Goal: Navigation & Orientation: Understand site structure

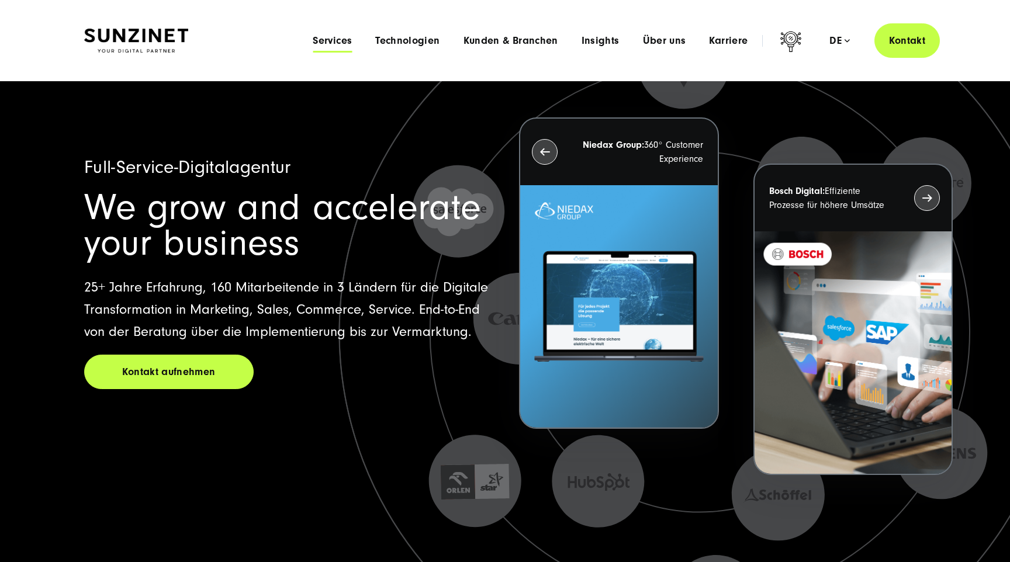
click at [339, 40] on span "Services" at bounding box center [332, 41] width 39 height 12
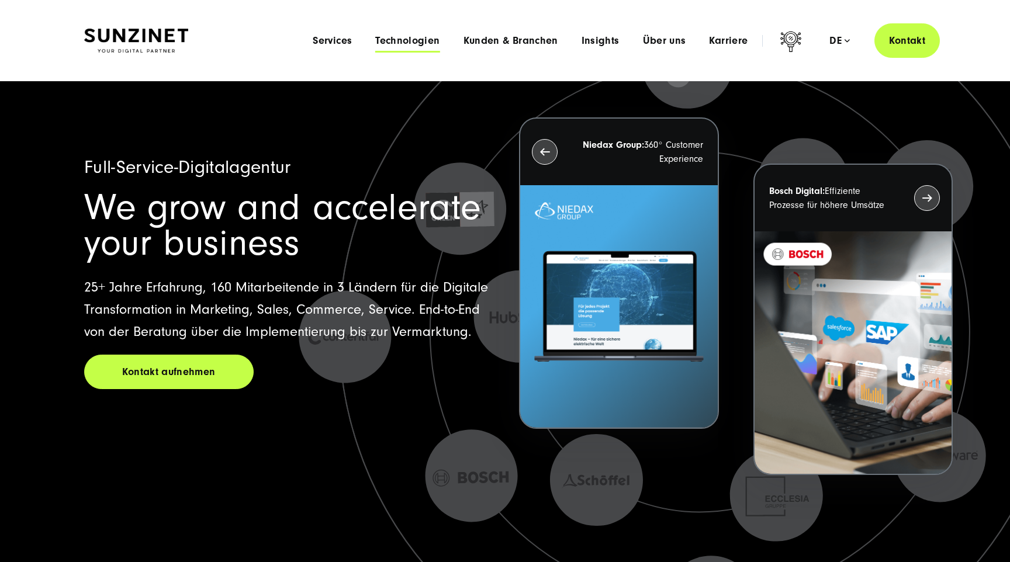
click at [423, 43] on span "Technologien" at bounding box center [407, 41] width 64 height 12
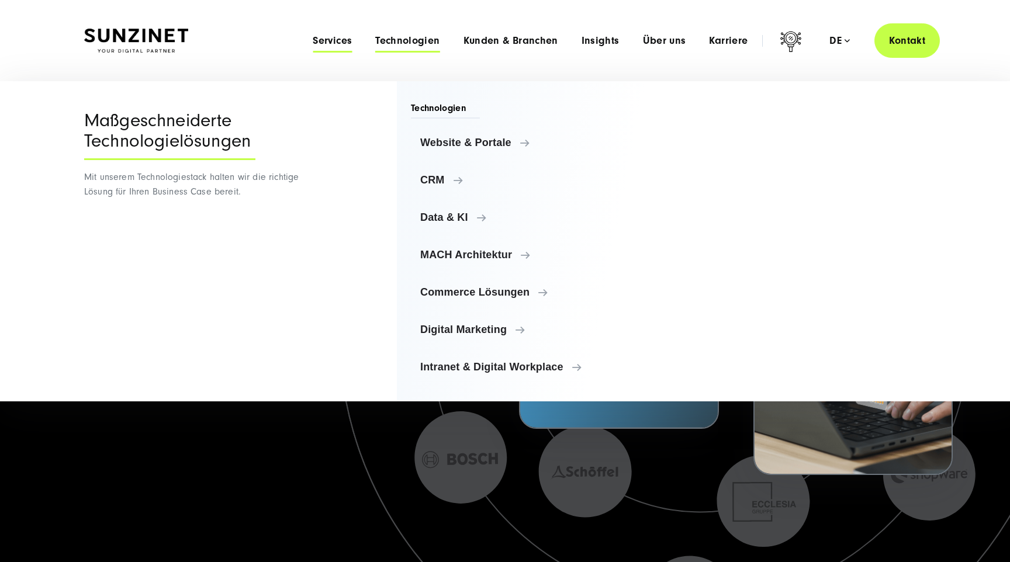
click at [343, 37] on span "Services" at bounding box center [332, 41] width 39 height 12
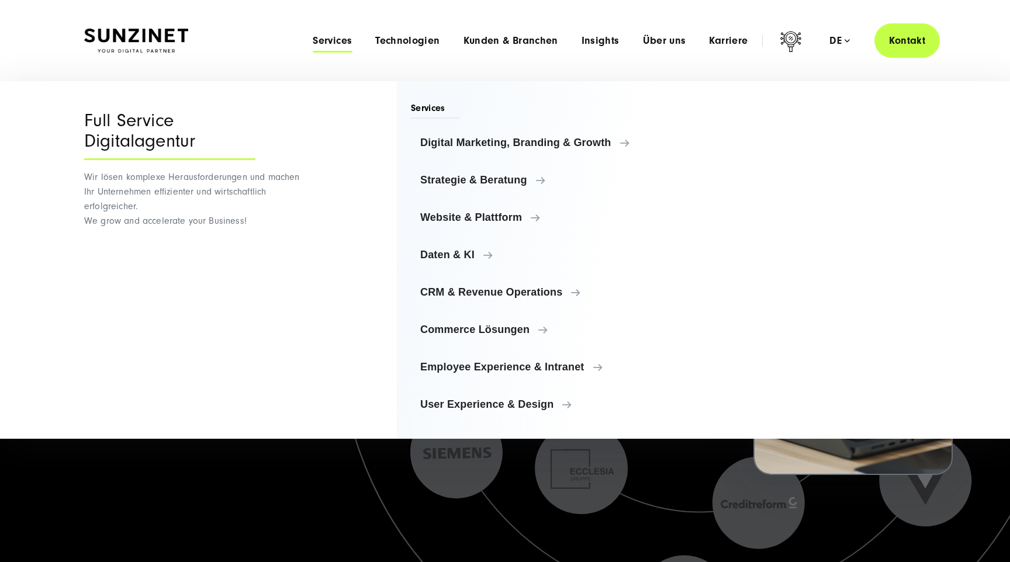
click at [430, 105] on span "Services" at bounding box center [435, 110] width 49 height 17
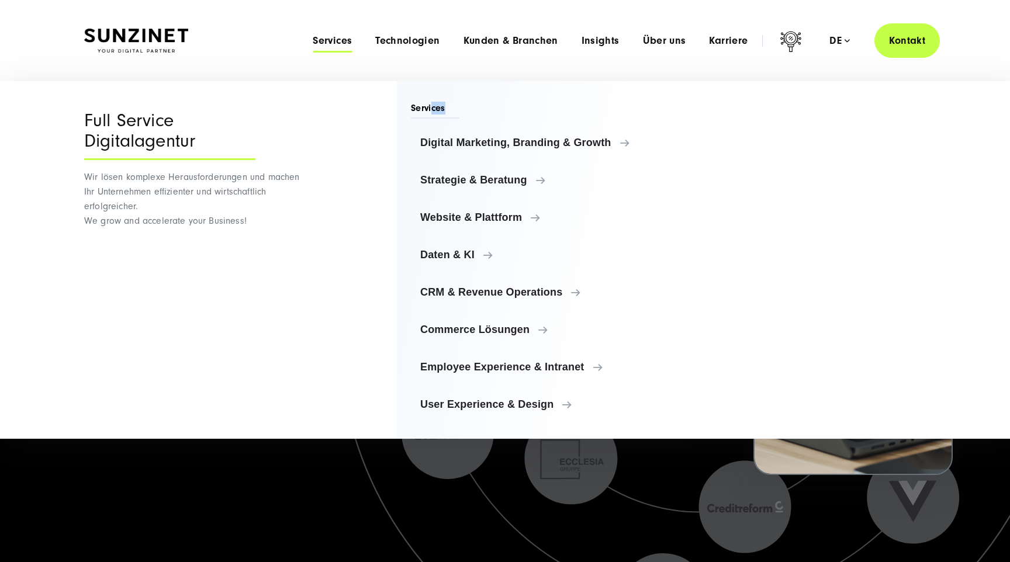
drag, startPoint x: 431, startPoint y: 102, endPoint x: 476, endPoint y: 107, distance: 44.7
click at [476, 107] on div "Services Digital Marketing, Branding & Growth Digital Marketing, Branding & Gro…" at bounding box center [529, 260] width 265 height 358
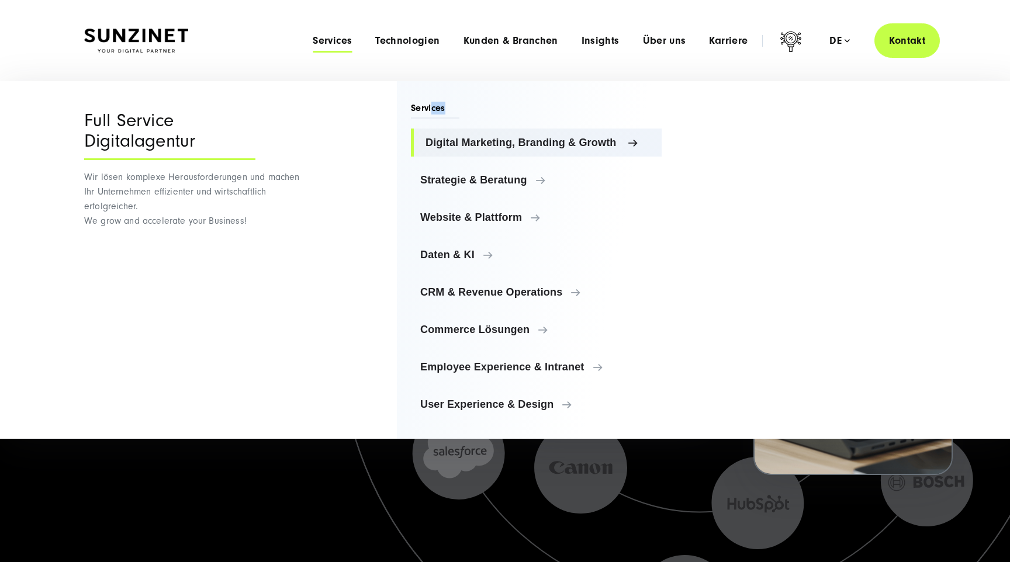
click at [421, 148] on link "Digital Marketing, Branding & Growth" at bounding box center [536, 143] width 251 height 28
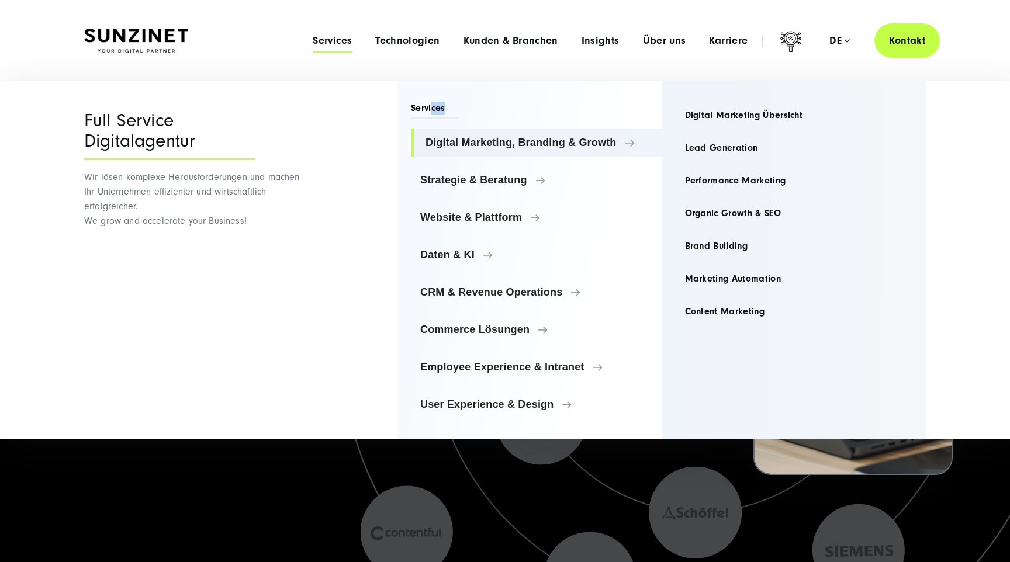
click at [610, 50] on div "Menu Services Menu Full Service Digitalagentur Wir lösen komplexe Herausforderu…" at bounding box center [620, 40] width 639 height 34
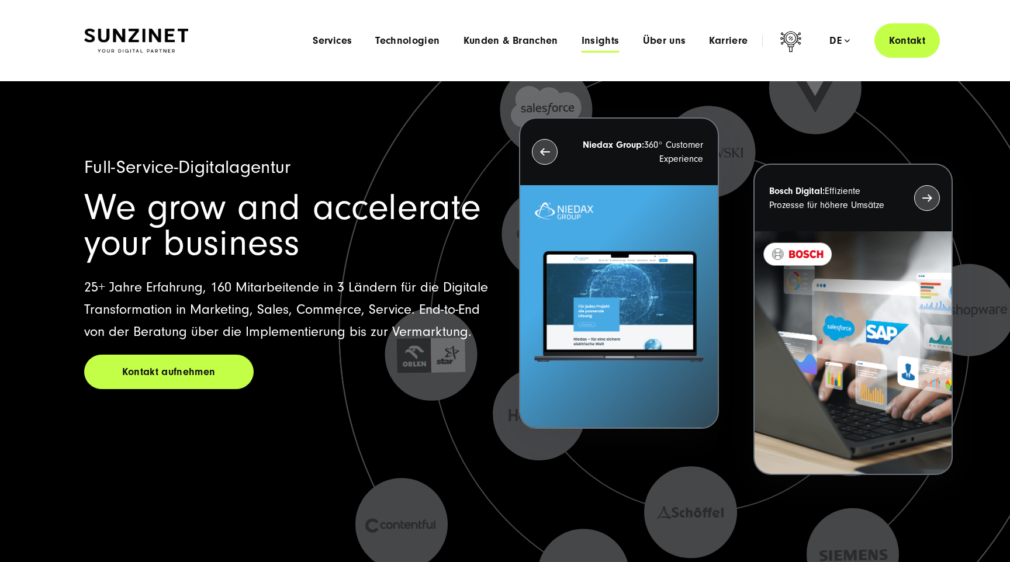
click at [609, 45] on span "Insights" at bounding box center [601, 41] width 38 height 12
